Goal: Transaction & Acquisition: Book appointment/travel/reservation

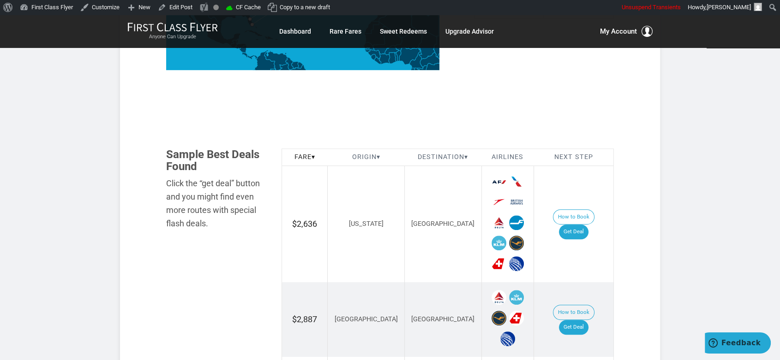
scroll to position [513, 0]
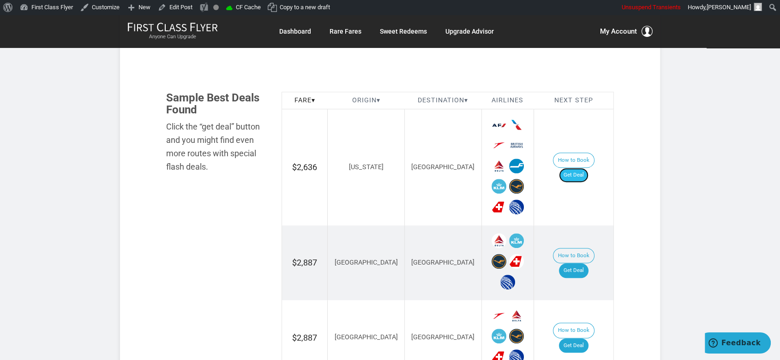
click at [575, 169] on link "Get Deal" at bounding box center [574, 175] width 30 height 15
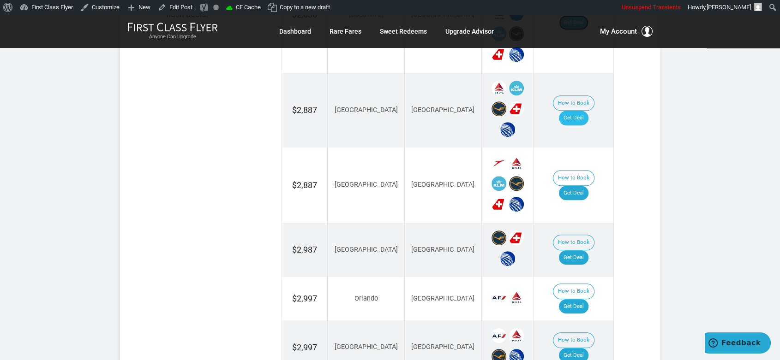
scroll to position [666, 0]
click at [578, 110] on link "Get Deal" at bounding box center [574, 117] width 30 height 15
click at [581, 185] on link "Get Deal" at bounding box center [574, 192] width 30 height 15
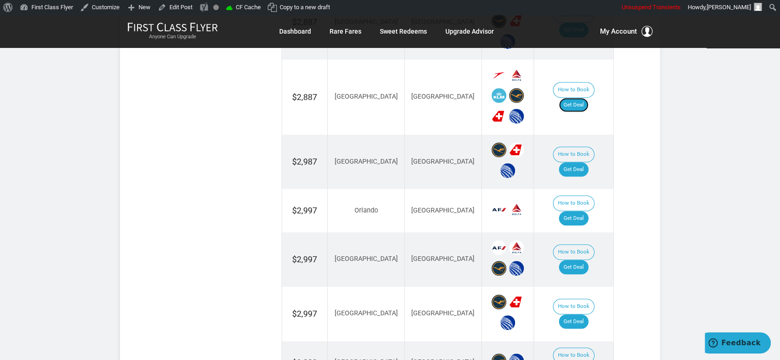
scroll to position [769, 0]
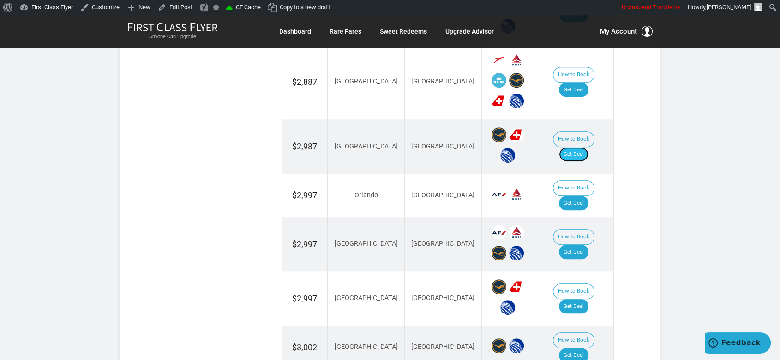
click at [572, 147] on link "Get Deal" at bounding box center [574, 154] width 30 height 15
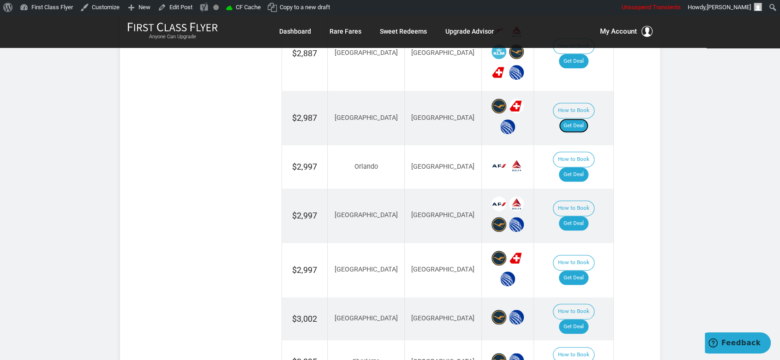
scroll to position [820, 0]
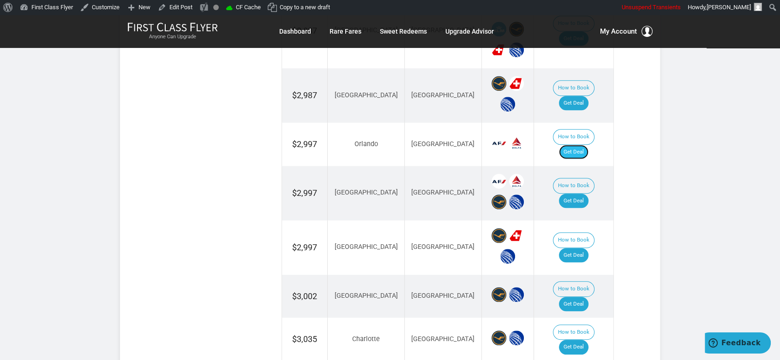
click at [588, 145] on link "Get Deal" at bounding box center [574, 152] width 30 height 15
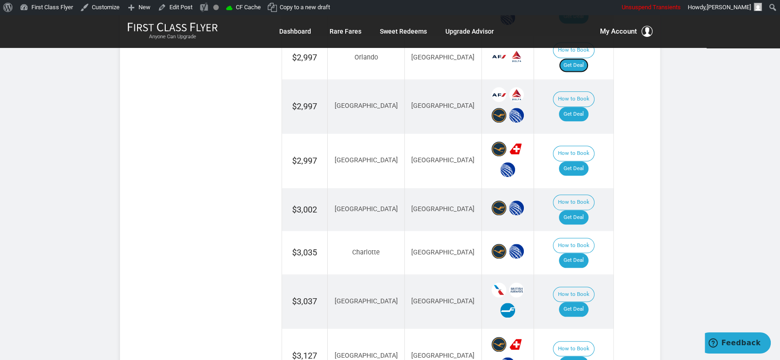
scroll to position [923, 0]
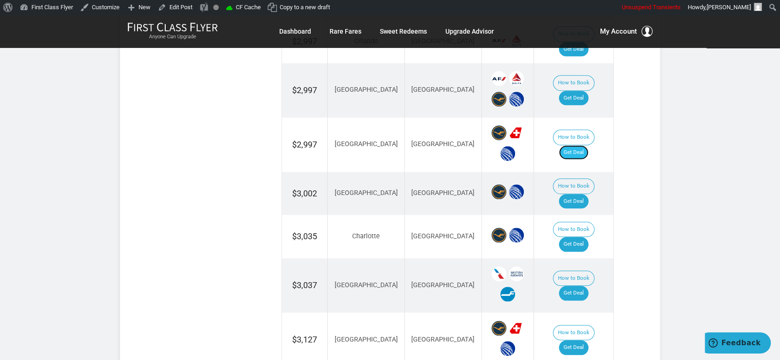
click at [580, 145] on link "Get Deal" at bounding box center [574, 152] width 30 height 15
click at [588, 194] on link "Get Deal" at bounding box center [574, 201] width 30 height 15
click at [581, 237] on link "Get Deal" at bounding box center [574, 244] width 30 height 15
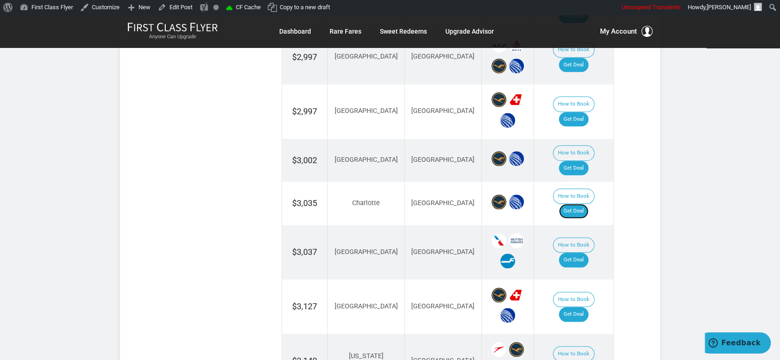
scroll to position [974, 0]
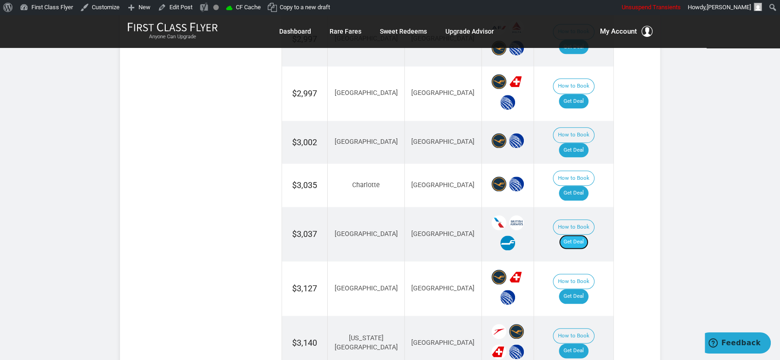
click at [585, 235] on link "Get Deal" at bounding box center [574, 242] width 30 height 15
click at [584, 289] on link "Get Deal" at bounding box center [574, 296] width 30 height 15
click at [588, 344] on link "Get Deal" at bounding box center [574, 351] width 30 height 15
